Goal: Register for event/course

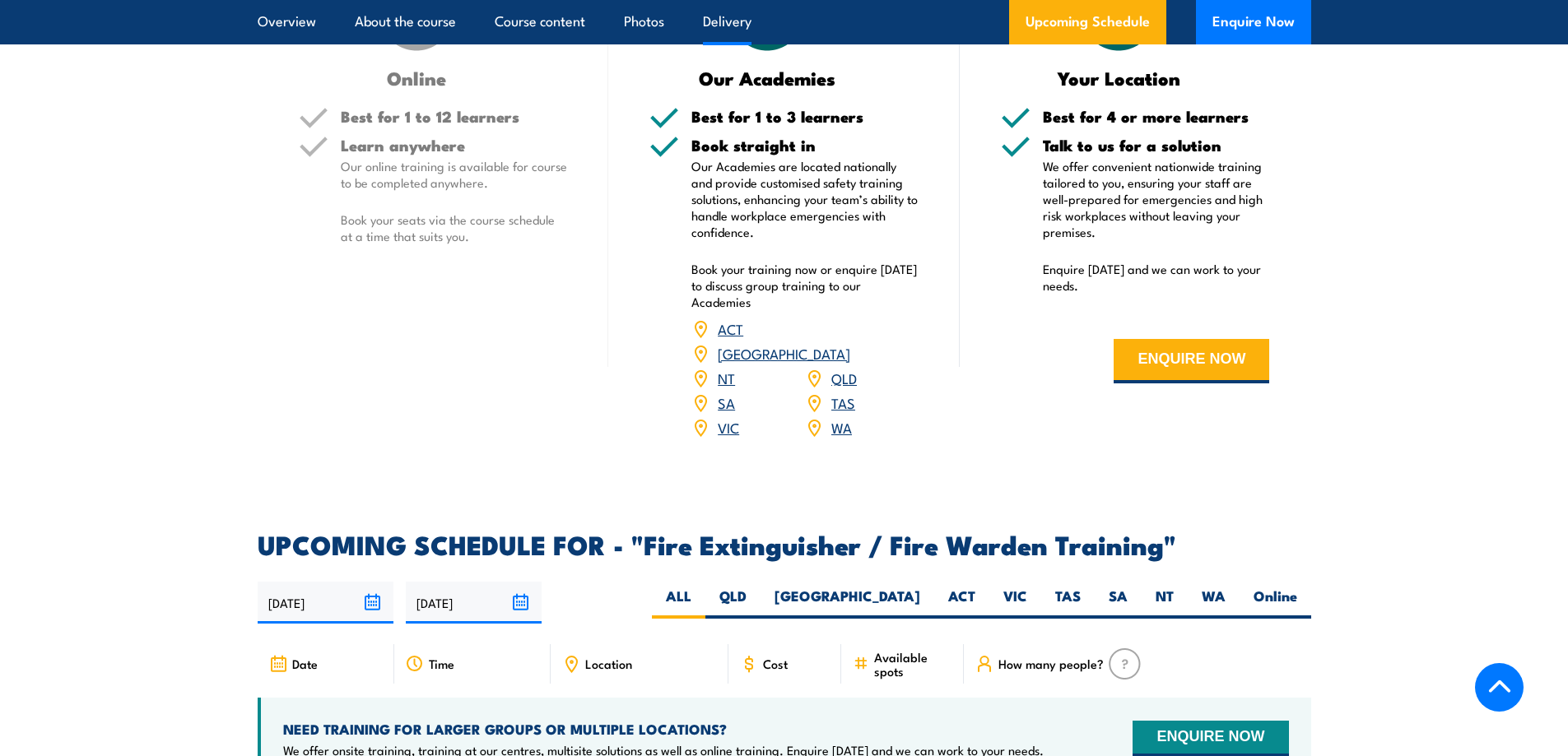
scroll to position [2605, 0]
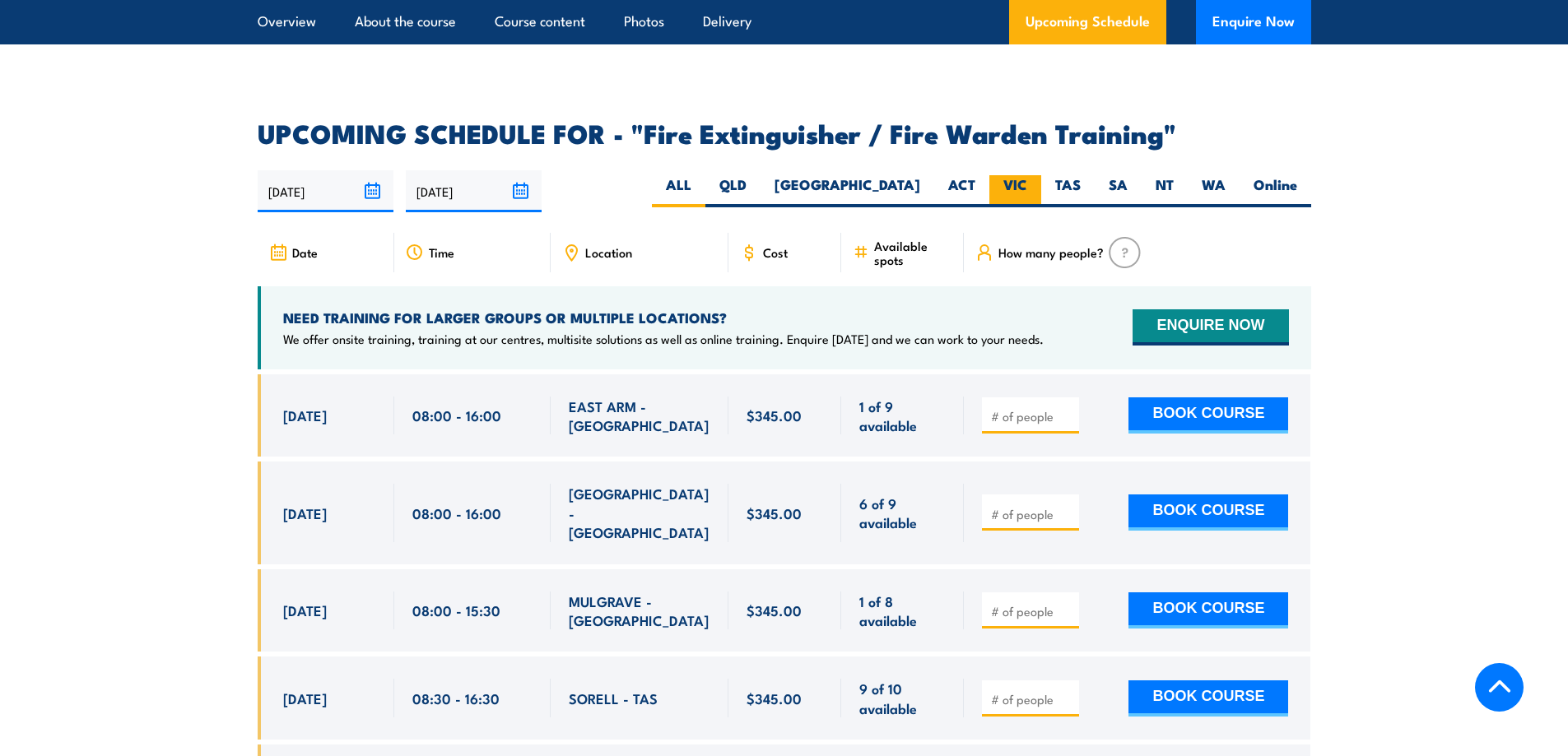
click at [1035, 175] on label "VIC" at bounding box center [1014, 191] width 52 height 32
click at [1035, 175] on input "VIC" at bounding box center [1032, 181] width 11 height 11
radio input "true"
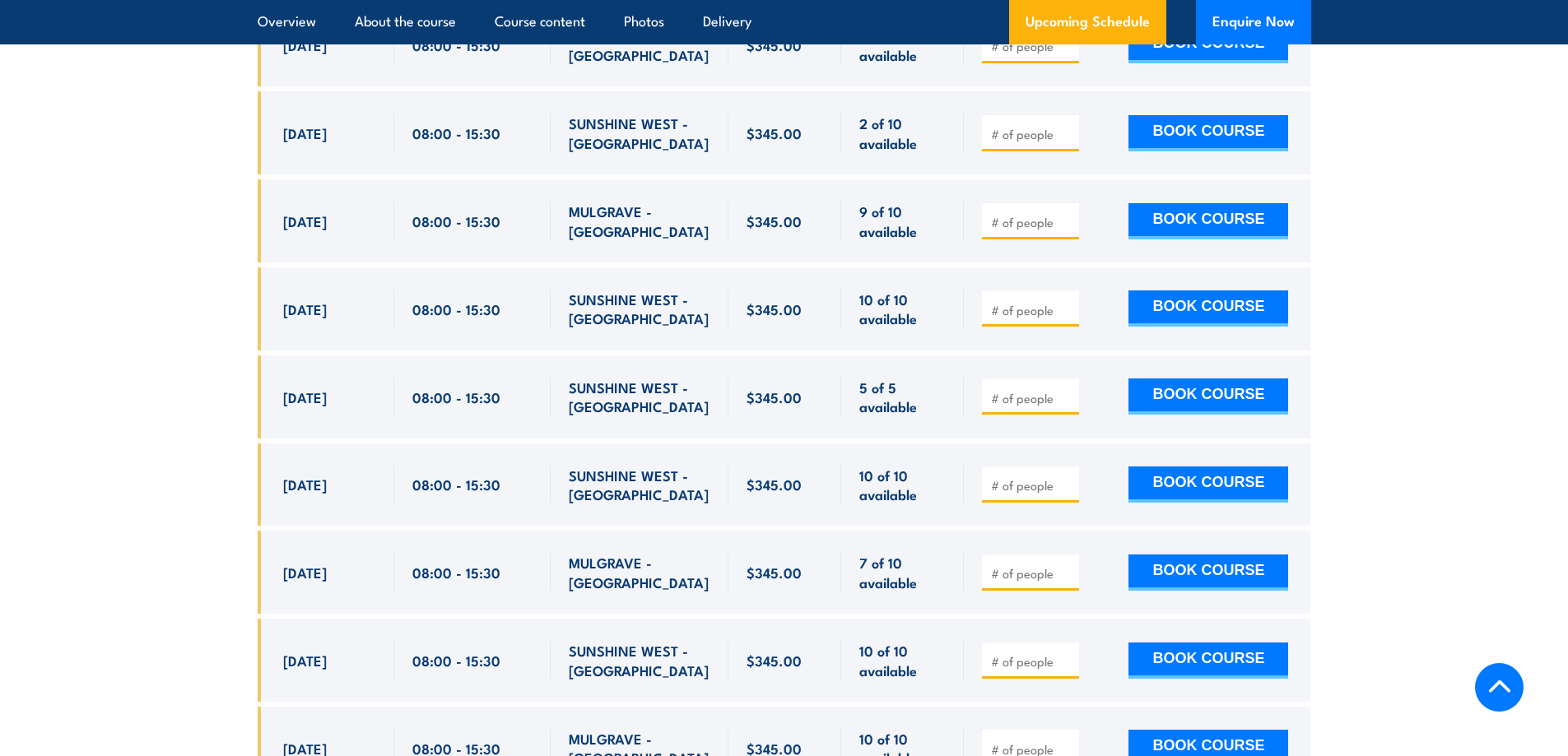
scroll to position [2839, 0]
